Goal: Check status: Check status

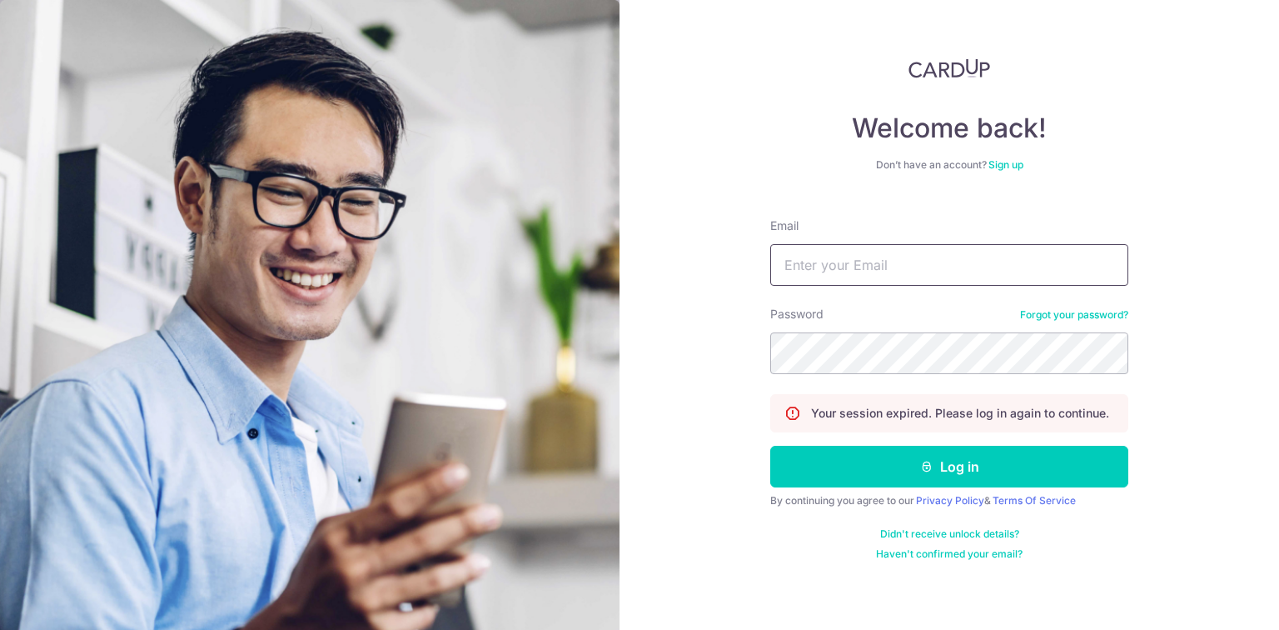
click at [848, 272] on input "Email" at bounding box center [949, 265] width 358 height 42
drag, startPoint x: 999, startPoint y: 270, endPoint x: 887, endPoint y: 277, distance: 112.6
click at [887, 277] on input "[EMAIL_ADDRESS][DOMAIN_NAME]" at bounding box center [949, 265] width 358 height 42
type input "chatsworth2009"
click at [770, 446] on button "Log in" at bounding box center [949, 467] width 358 height 42
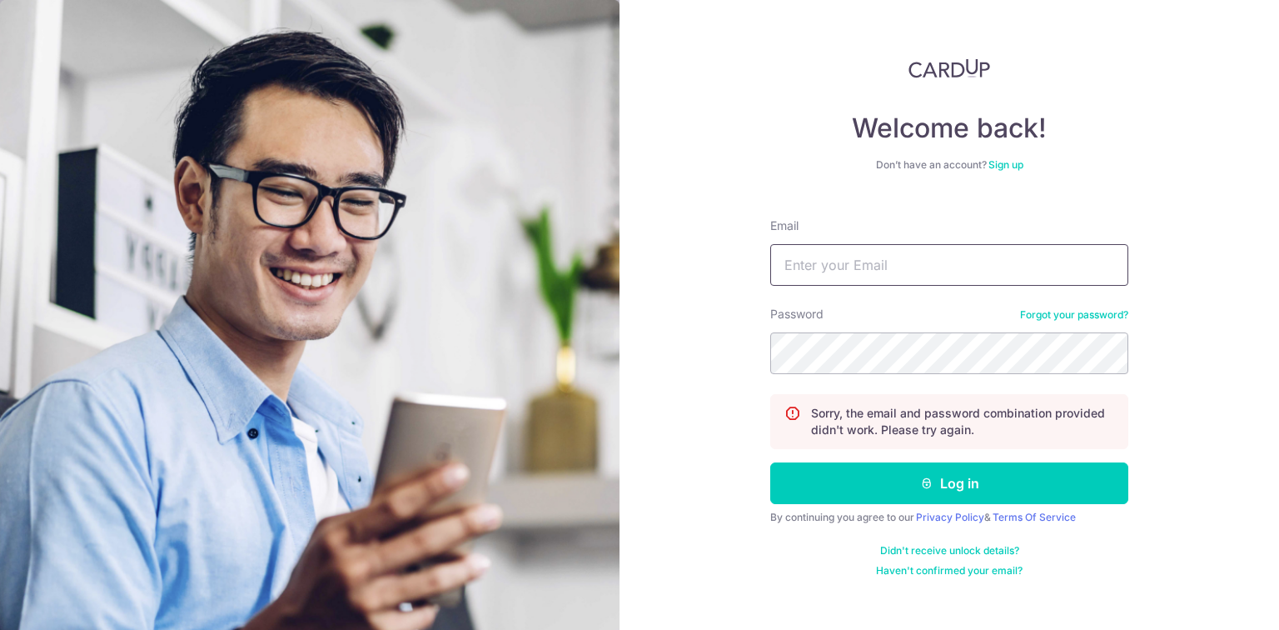
click at [822, 276] on input "Email" at bounding box center [949, 265] width 358 height 42
type input "[EMAIL_ADDRESS][DOMAIN_NAME]"
click at [770, 462] on button "Log in" at bounding box center [949, 483] width 358 height 42
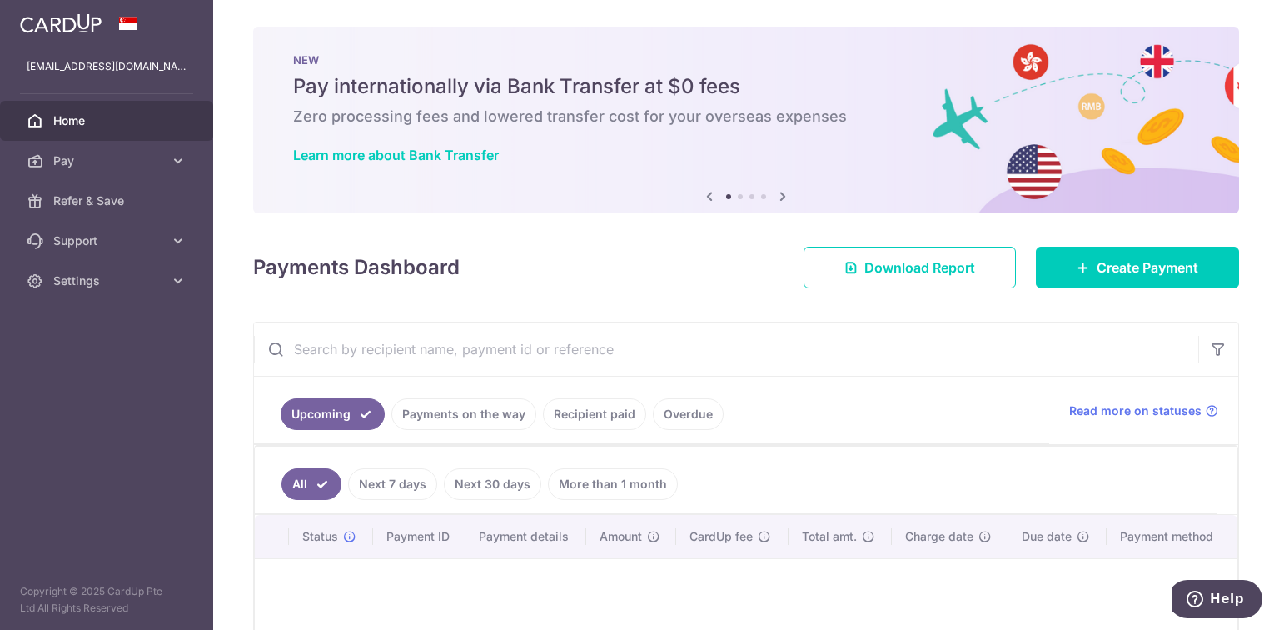
click at [468, 481] on link "Next 30 days" at bounding box center [492, 484] width 97 height 32
click at [366, 479] on link "Next 7 days" at bounding box center [369, 484] width 89 height 32
click at [556, 406] on link "Recipient paid" at bounding box center [594, 414] width 103 height 32
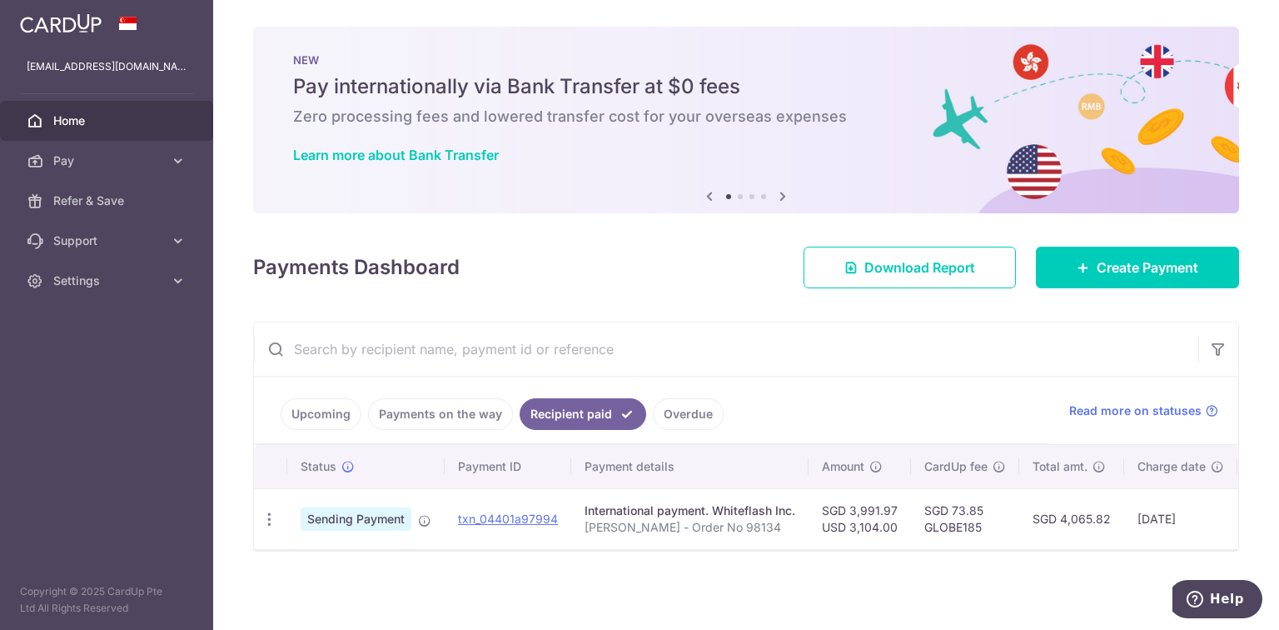
click at [700, 415] on link "Overdue" at bounding box center [688, 414] width 71 height 32
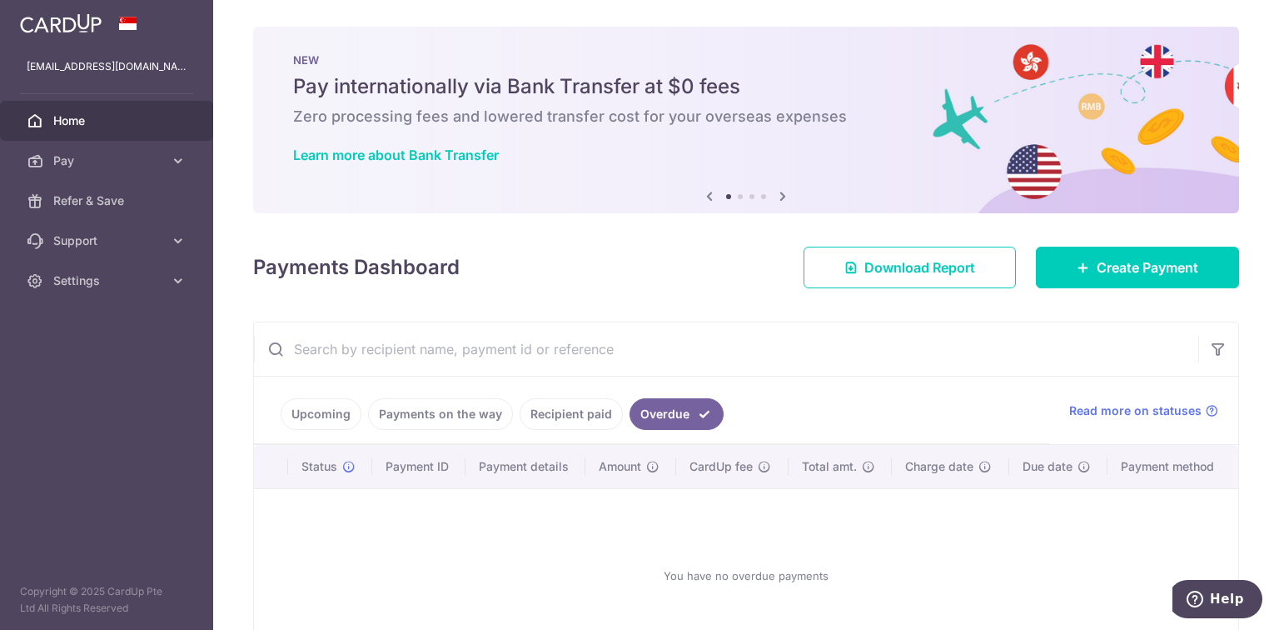
click at [593, 405] on link "Recipient paid" at bounding box center [571, 414] width 103 height 32
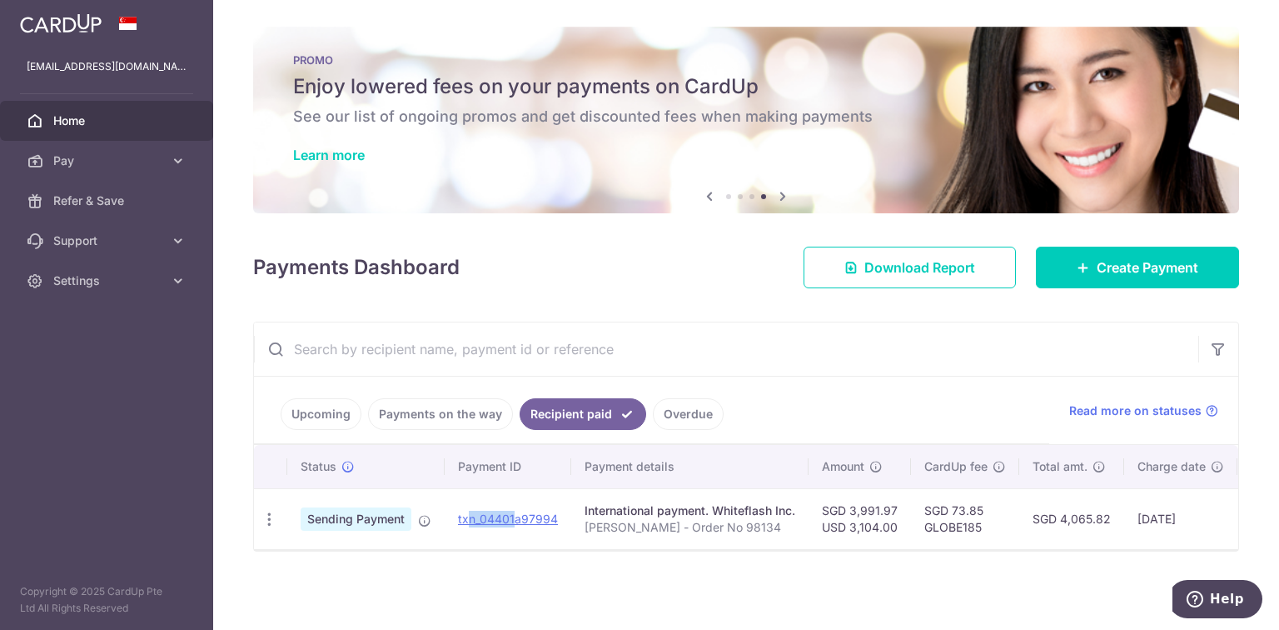
drag, startPoint x: 516, startPoint y: 542, endPoint x: 432, endPoint y: 421, distance: 147.9
click at [462, 531] on td "txn_04401a97994" at bounding box center [508, 518] width 127 height 61
click at [403, 416] on link "Payments on the way" at bounding box center [440, 414] width 145 height 32
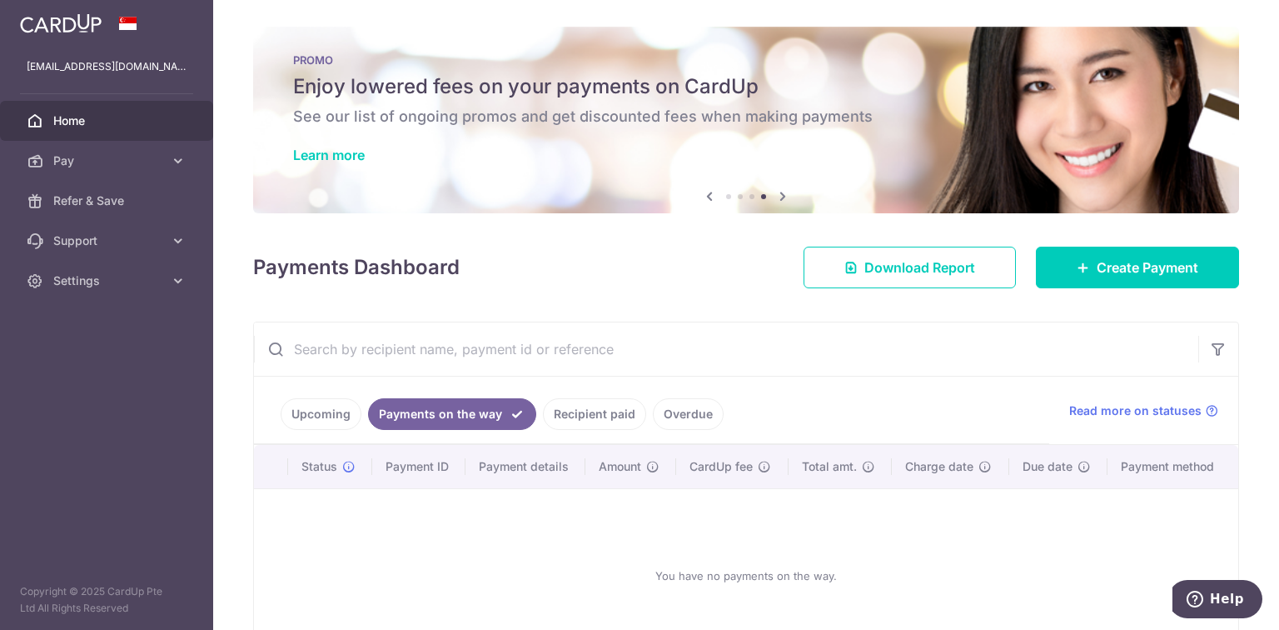
click at [326, 412] on link "Upcoming" at bounding box center [321, 414] width 81 height 32
